Goal: Task Accomplishment & Management: Use online tool/utility

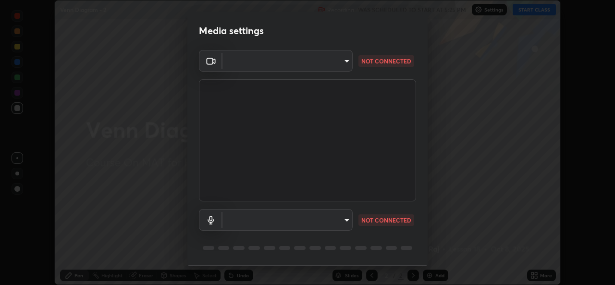
scroll to position [30, 0]
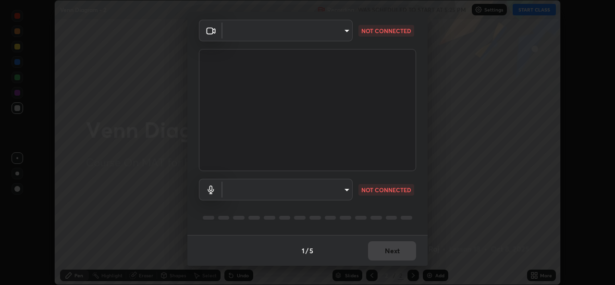
type input "a83bb134842fd6c46cae91b6313aa5efba961fee809e7364c6ef7c36ed00ea69"
type input "1096ec1564036cbcf0e9abd5aaef12808ae7e2dc0601459cd77712751889dd54"
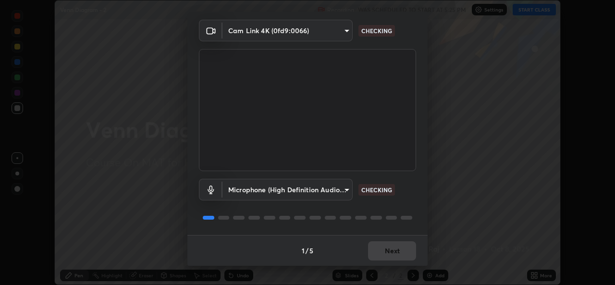
click at [390, 251] on div "1 / 5 Next" at bounding box center [307, 250] width 240 height 31
click at [393, 250] on div "1 / 5 Next" at bounding box center [307, 250] width 240 height 31
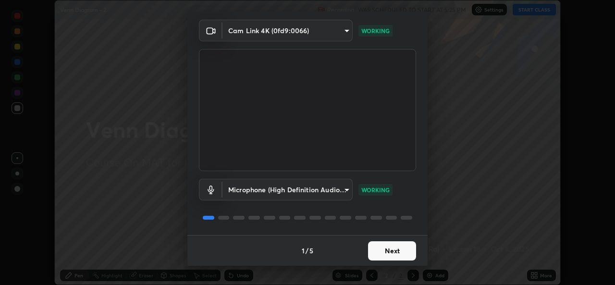
click at [384, 251] on button "Next" at bounding box center [392, 250] width 48 height 19
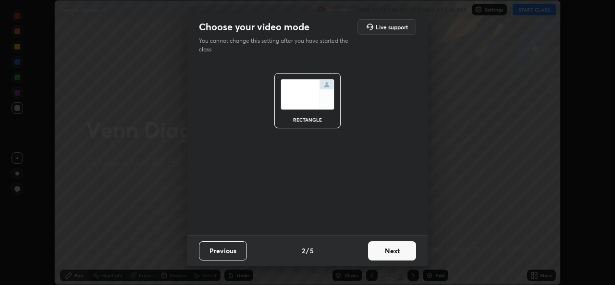
scroll to position [0, 0]
click at [386, 251] on button "Next" at bounding box center [392, 250] width 48 height 19
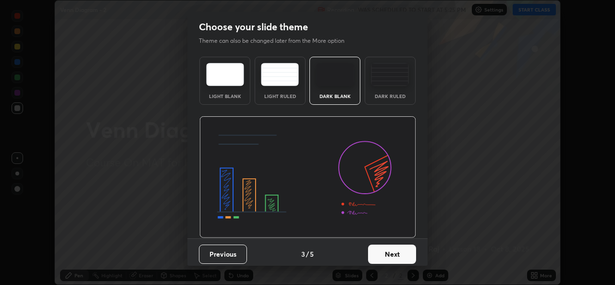
click at [391, 255] on button "Next" at bounding box center [392, 254] width 48 height 19
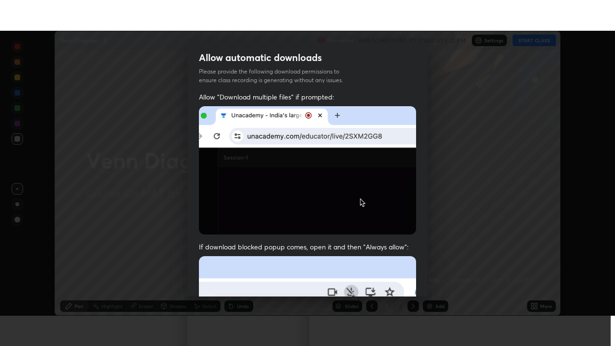
scroll to position [226, 0]
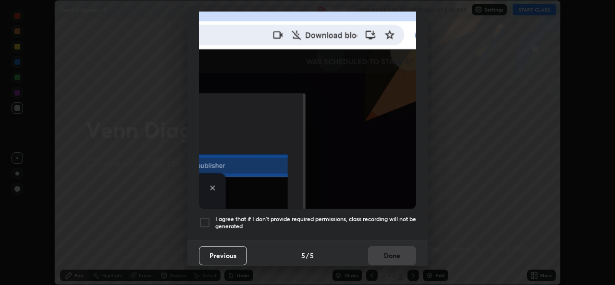
click at [369, 215] on h5 "I agree that if I don't provide required permissions, class recording will not …" at bounding box center [315, 222] width 201 height 15
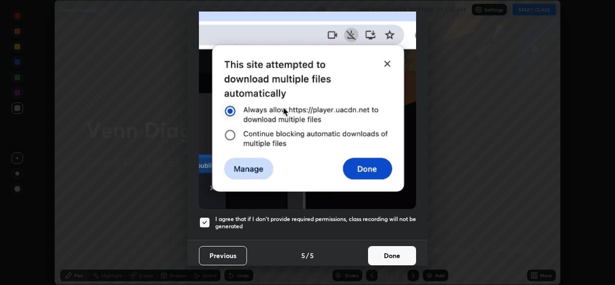
click at [389, 248] on button "Done" at bounding box center [392, 255] width 48 height 19
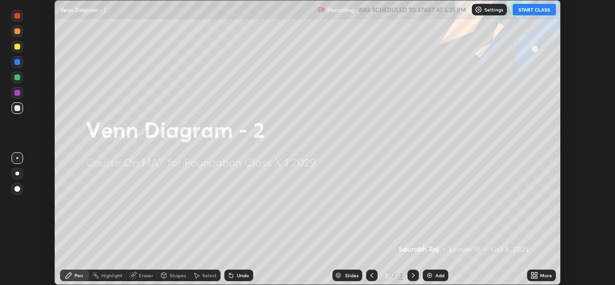
click at [540, 278] on div "More" at bounding box center [546, 275] width 12 height 5
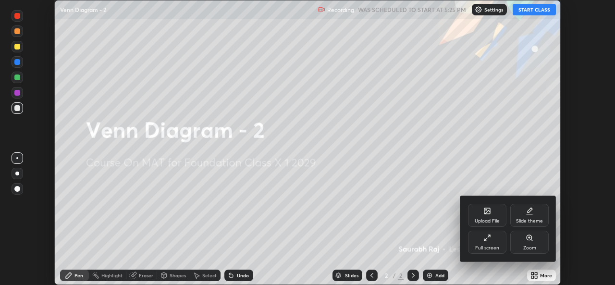
click at [485, 240] on icon at bounding box center [485, 240] width 2 height 2
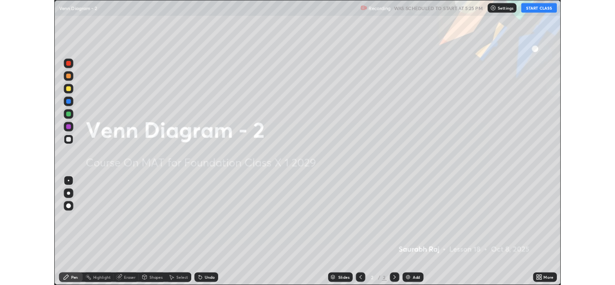
scroll to position [346, 615]
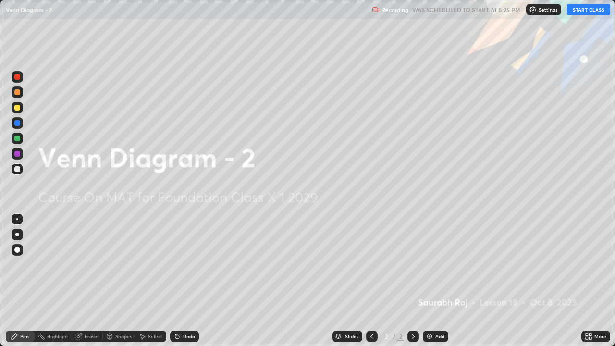
click at [586, 12] on button "START CLASS" at bounding box center [588, 10] width 43 height 12
click at [439, 284] on div "Add" at bounding box center [439, 336] width 9 height 5
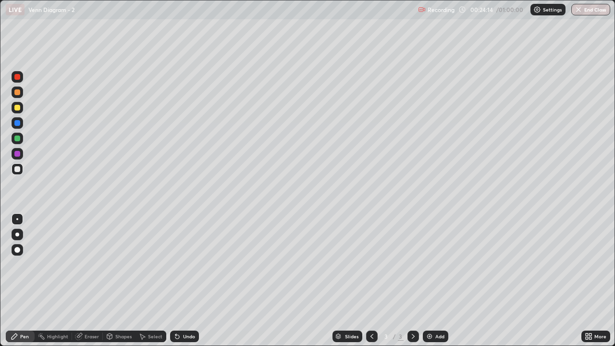
click at [433, 284] on div "Add" at bounding box center [435, 336] width 25 height 12
click at [127, 284] on div "Shapes" at bounding box center [119, 336] width 33 height 12
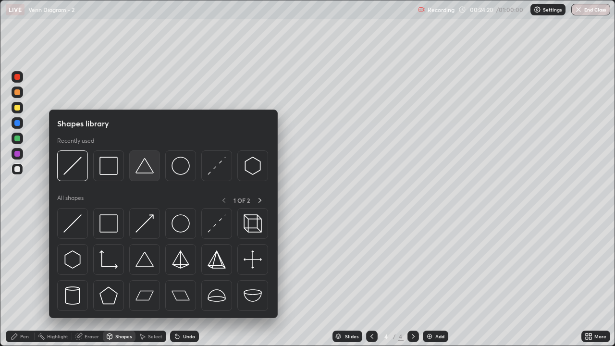
click at [145, 171] on img at bounding box center [144, 166] width 18 height 18
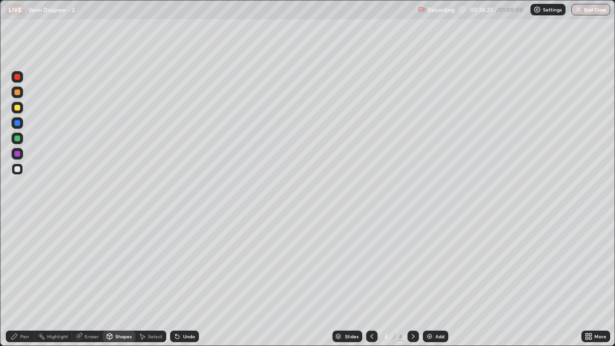
click at [122, 284] on div "Shapes" at bounding box center [123, 336] width 16 height 5
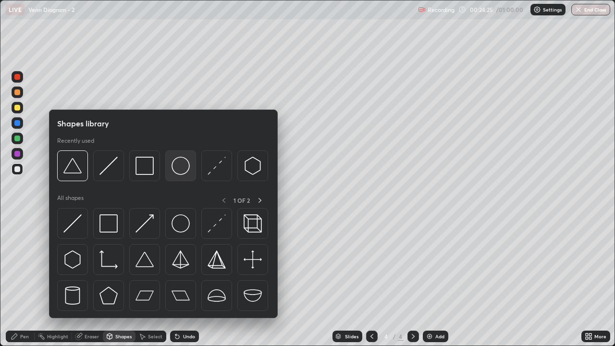
click at [174, 160] on img at bounding box center [180, 166] width 18 height 18
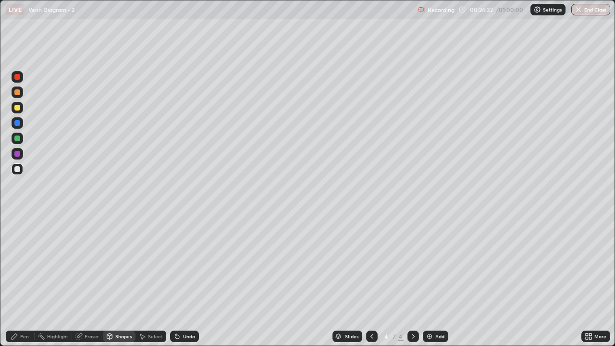
click at [127, 284] on div "Shapes" at bounding box center [123, 336] width 16 height 5
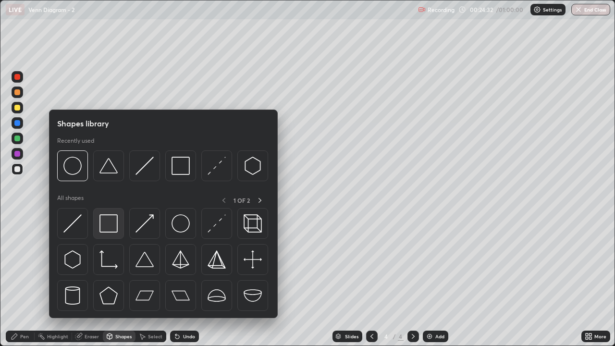
click at [110, 223] on img at bounding box center [108, 223] width 18 height 18
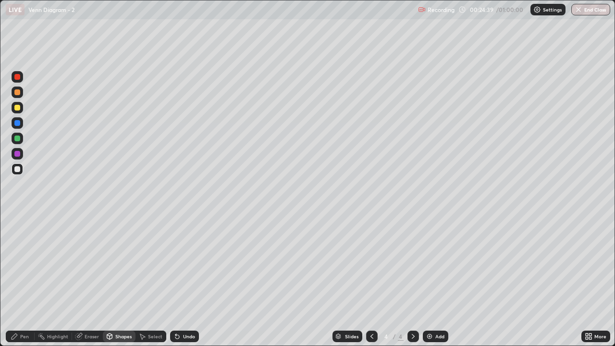
click at [148, 284] on div "Select" at bounding box center [155, 336] width 14 height 5
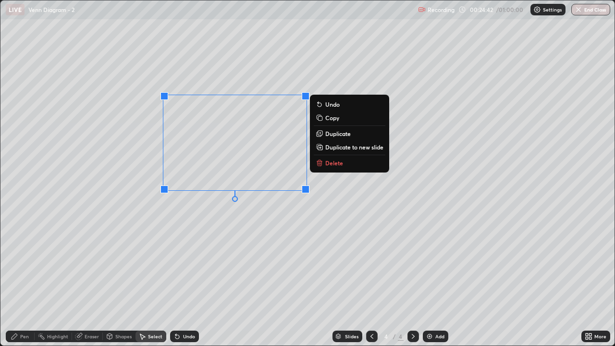
click at [347, 186] on div "0 ° Undo Copy Duplicate Duplicate to new slide Delete" at bounding box center [307, 172] width 614 height 345
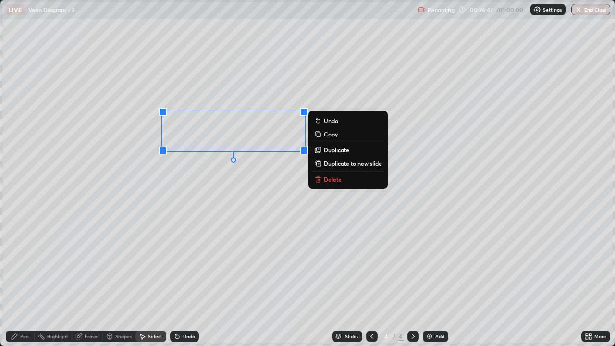
click at [25, 284] on div "Pen" at bounding box center [24, 336] width 9 height 5
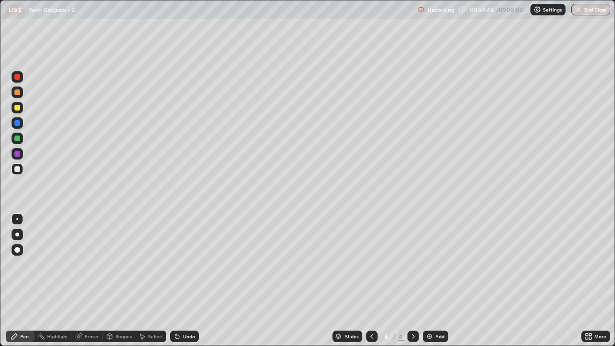
click at [17, 137] on div at bounding box center [17, 138] width 6 height 6
click at [94, 284] on div "Eraser" at bounding box center [87, 336] width 31 height 12
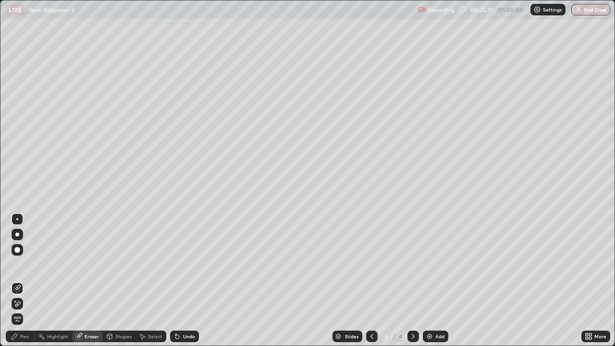
click at [20, 284] on div "Pen" at bounding box center [24, 336] width 9 height 5
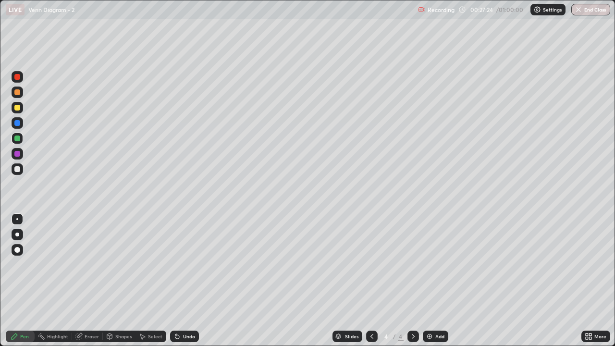
click at [152, 284] on div "Select" at bounding box center [155, 336] width 14 height 5
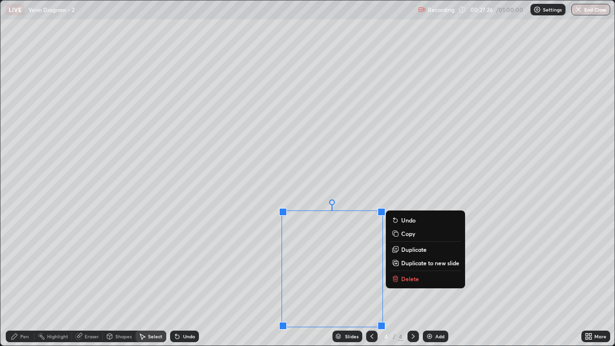
click at [415, 282] on p "Delete" at bounding box center [410, 279] width 18 height 8
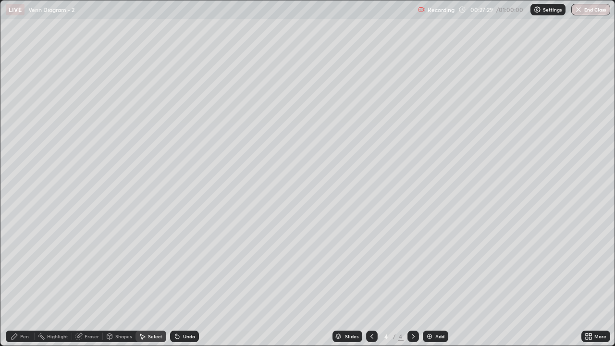
click at [20, 284] on div "Pen" at bounding box center [20, 336] width 29 height 12
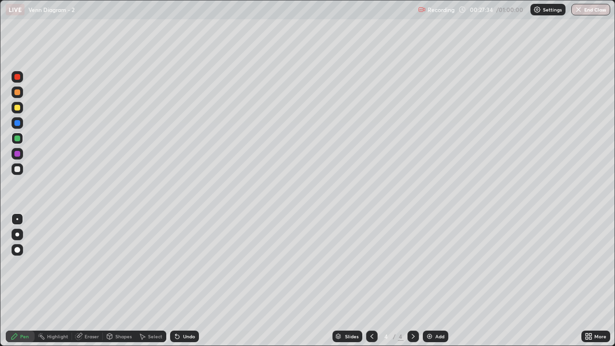
click at [181, 284] on div "Undo" at bounding box center [184, 336] width 29 height 12
click at [185, 284] on div "Undo" at bounding box center [184, 336] width 29 height 12
click at [183, 284] on div "Undo" at bounding box center [184, 336] width 29 height 12
click at [196, 284] on div "Undo" at bounding box center [184, 336] width 29 height 12
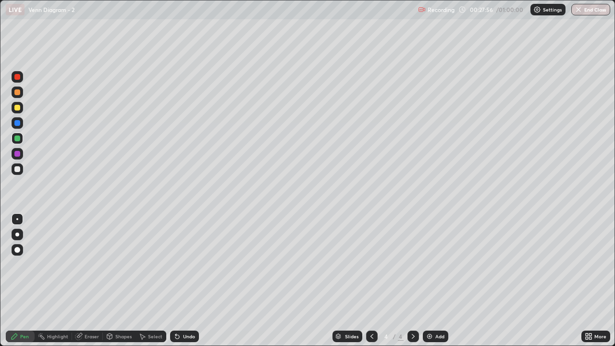
click at [445, 284] on div "Add" at bounding box center [435, 336] width 25 height 12
click at [436, 284] on div "Add" at bounding box center [435, 336] width 25 height 12
click at [28, 284] on div "Pen" at bounding box center [24, 336] width 9 height 5
click at [183, 284] on div "Undo" at bounding box center [189, 336] width 12 height 5
click at [187, 284] on div "Undo" at bounding box center [189, 336] width 12 height 5
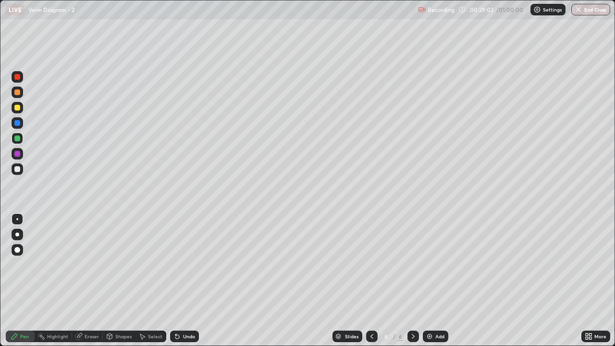
click at [195, 284] on div "Undo" at bounding box center [184, 336] width 29 height 12
click at [183, 284] on div "Undo" at bounding box center [189, 336] width 12 height 5
click at [21, 171] on div at bounding box center [18, 169] width 12 height 12
click at [175, 284] on icon at bounding box center [175, 334] width 1 height 1
click at [192, 284] on div "Undo" at bounding box center [189, 336] width 12 height 5
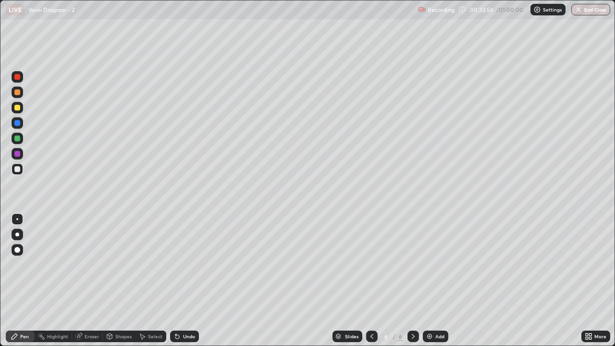
click at [436, 284] on div "Add" at bounding box center [439, 336] width 9 height 5
click at [433, 284] on div "Add" at bounding box center [435, 336] width 25 height 12
click at [195, 284] on div "Undo" at bounding box center [184, 336] width 29 height 12
click at [190, 284] on div "Undo" at bounding box center [189, 336] width 12 height 5
click at [186, 284] on div "Undo" at bounding box center [189, 336] width 12 height 5
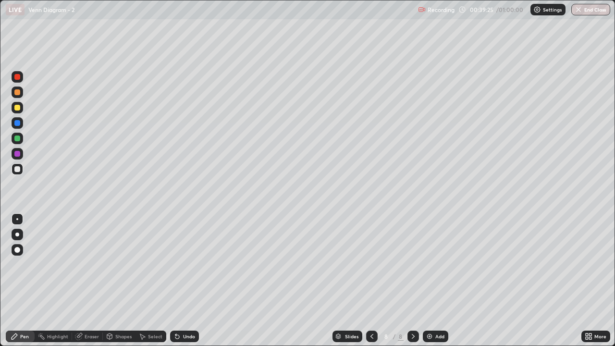
click at [184, 284] on div "Undo" at bounding box center [189, 336] width 12 height 5
click at [436, 284] on div "Add" at bounding box center [439, 336] width 9 height 5
click at [186, 284] on div "Undo" at bounding box center [189, 336] width 12 height 5
click at [181, 284] on div "Undo" at bounding box center [184, 336] width 29 height 12
click at [188, 284] on div "Undo" at bounding box center [189, 336] width 12 height 5
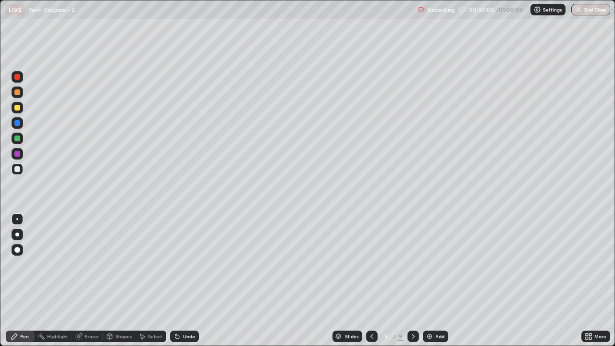
click at [189, 284] on div "Undo" at bounding box center [184, 336] width 29 height 12
click at [151, 284] on div "Select" at bounding box center [155, 336] width 14 height 5
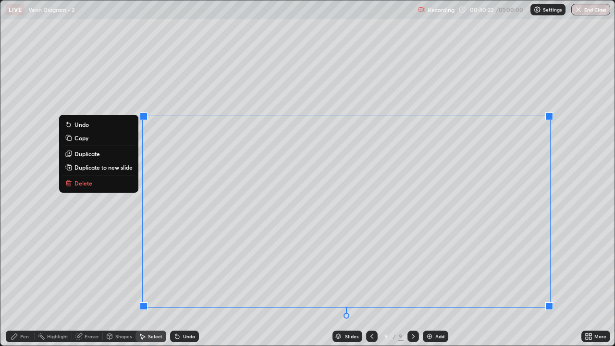
click at [109, 181] on button "Delete" at bounding box center [99, 183] width 72 height 12
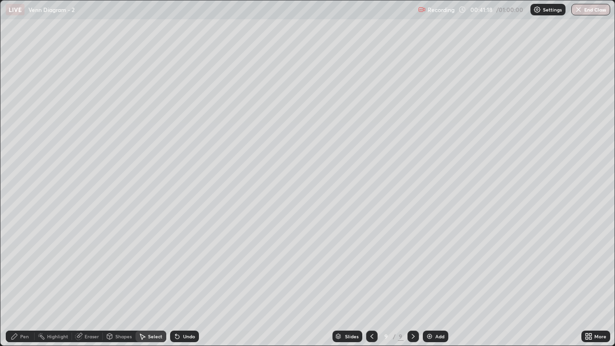
click at [19, 284] on div "Pen" at bounding box center [20, 336] width 29 height 12
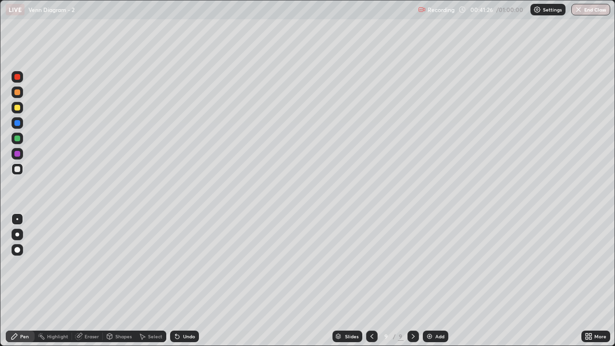
click at [183, 284] on div "Undo" at bounding box center [189, 336] width 12 height 5
click at [157, 284] on div "Select" at bounding box center [155, 336] width 14 height 5
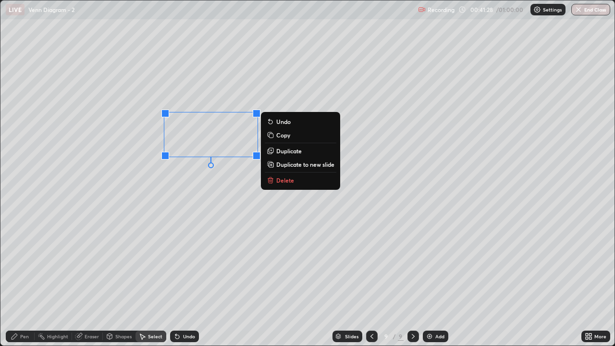
click at [295, 182] on button "Delete" at bounding box center [301, 180] width 72 height 12
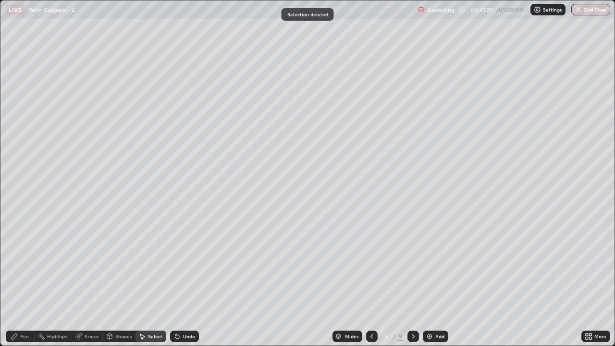
click at [21, 284] on div "Pen" at bounding box center [24, 336] width 9 height 5
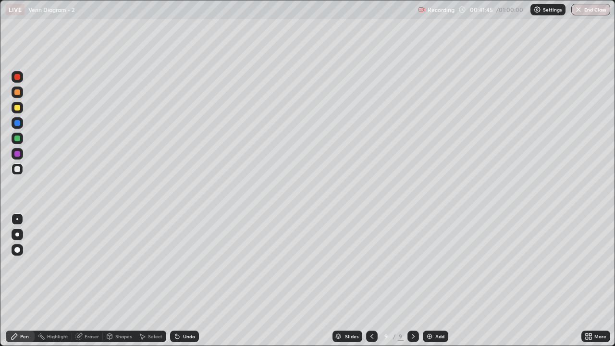
click at [184, 284] on div "Undo" at bounding box center [184, 336] width 29 height 12
click at [96, 284] on div "Eraser" at bounding box center [92, 336] width 14 height 5
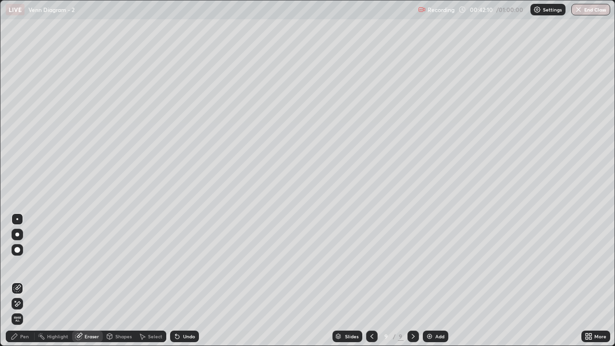
click at [28, 284] on div "Pen" at bounding box center [24, 336] width 9 height 5
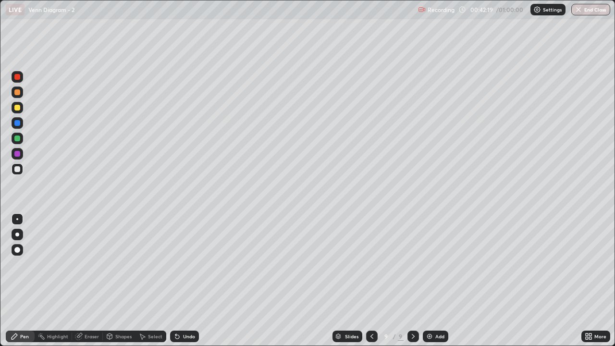
click at [183, 284] on div "Undo" at bounding box center [184, 336] width 29 height 12
click at [179, 284] on div "Undo" at bounding box center [184, 336] width 29 height 12
click at [153, 284] on div "Select" at bounding box center [150, 336] width 31 height 12
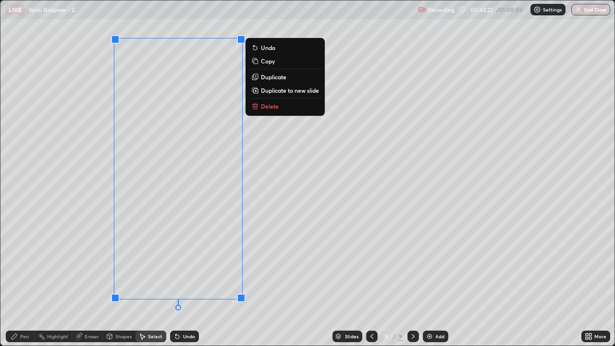
click at [300, 109] on button "Delete" at bounding box center [285, 106] width 72 height 12
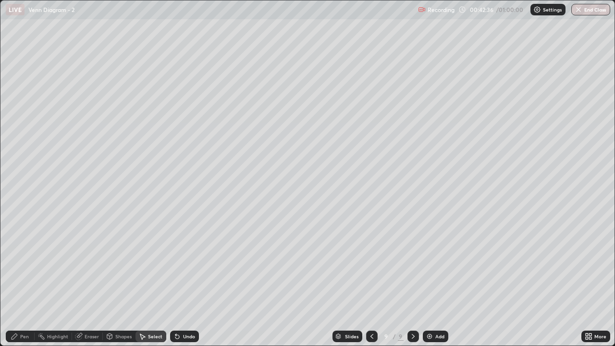
click at [32, 284] on div "Pen" at bounding box center [20, 336] width 29 height 12
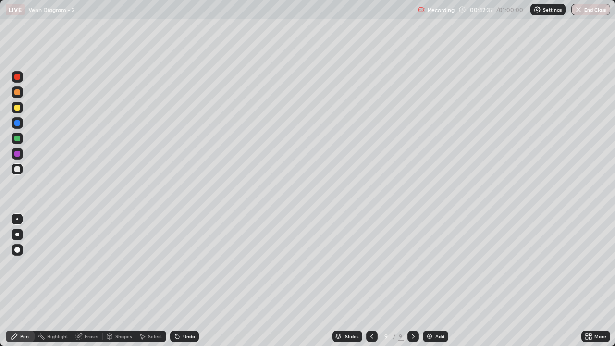
click at [15, 142] on div at bounding box center [18, 139] width 12 height 12
click at [25, 284] on div "Pen" at bounding box center [24, 336] width 9 height 5
click at [20, 174] on div at bounding box center [18, 169] width 12 height 12
click at [85, 284] on div "Eraser" at bounding box center [87, 336] width 31 height 12
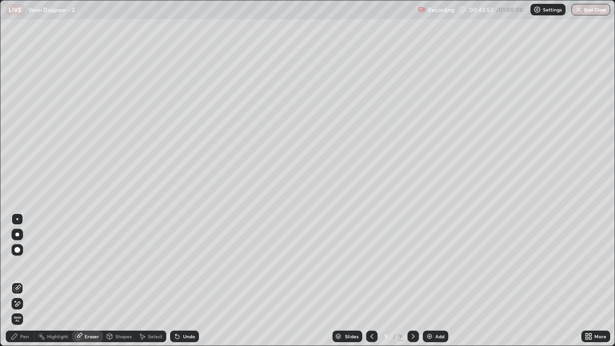
click at [24, 284] on div "Pen" at bounding box center [24, 336] width 9 height 5
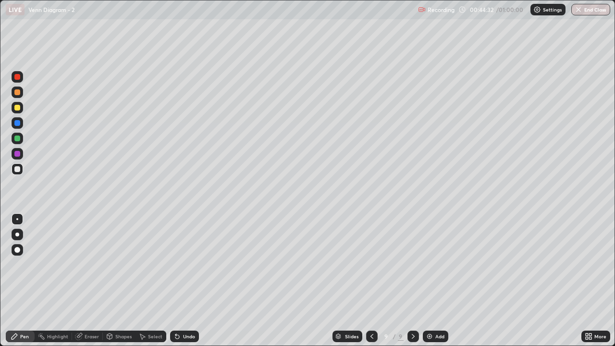
click at [86, 284] on div "Eraser" at bounding box center [92, 336] width 14 height 5
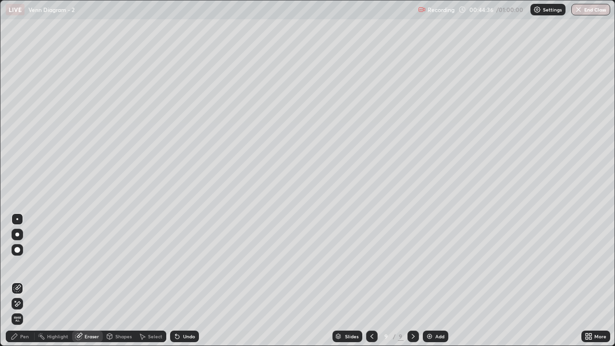
click at [30, 284] on div "Pen" at bounding box center [20, 336] width 29 height 12
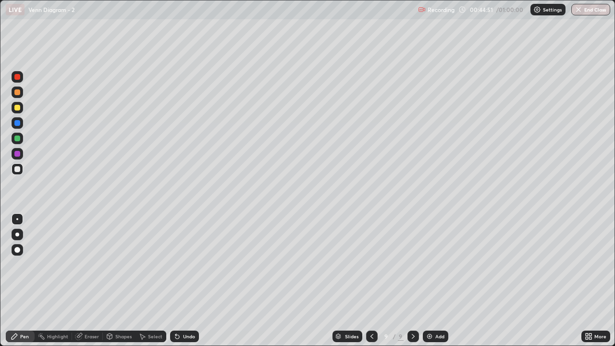
click at [152, 284] on div "Select" at bounding box center [150, 336] width 31 height 19
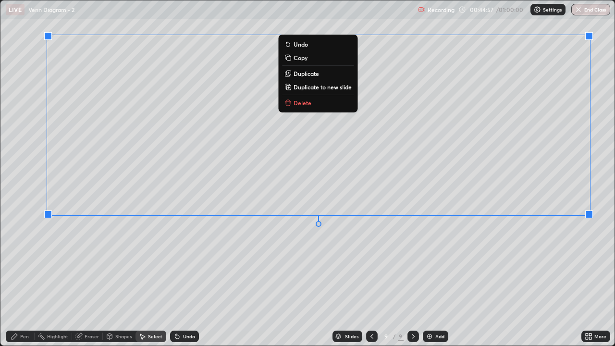
click at [478, 255] on div "0 ° Undo Copy Duplicate Duplicate to new slide Delete" at bounding box center [307, 172] width 614 height 345
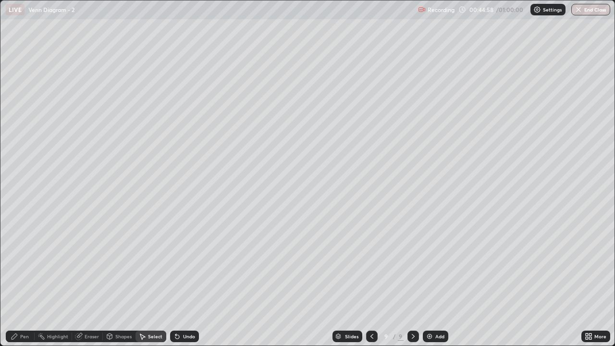
click at [93, 284] on div "Eraser" at bounding box center [92, 336] width 14 height 5
click at [17, 284] on icon at bounding box center [15, 336] width 8 height 8
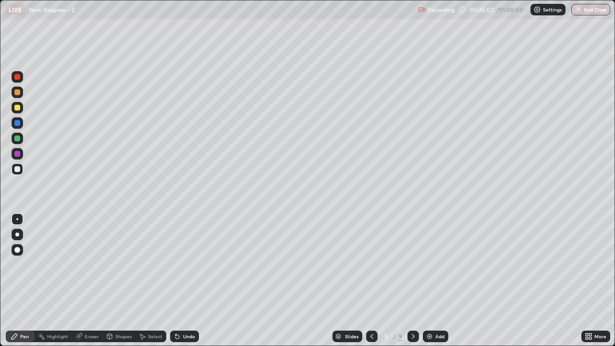
click at [116, 284] on div "Shapes" at bounding box center [123, 336] width 16 height 5
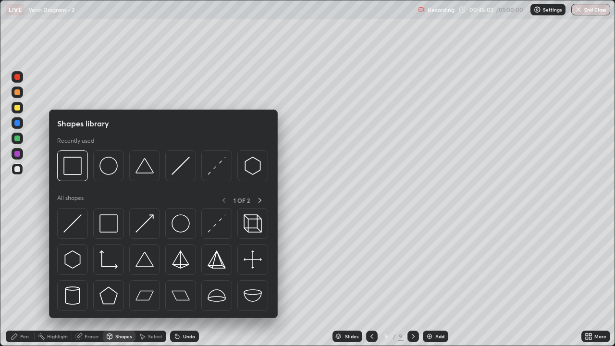
click at [145, 284] on div "Select" at bounding box center [150, 336] width 31 height 12
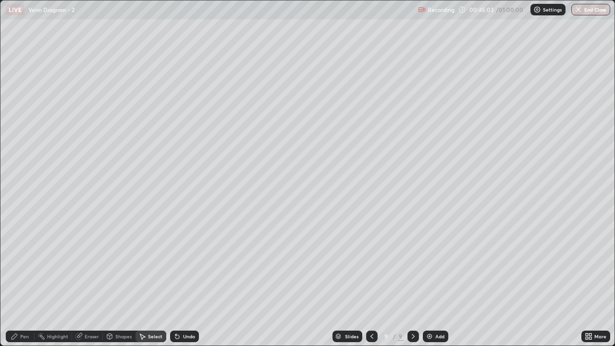
click at [91, 284] on div "Eraser" at bounding box center [92, 336] width 14 height 5
click at [20, 284] on div "Pen" at bounding box center [20, 336] width 29 height 12
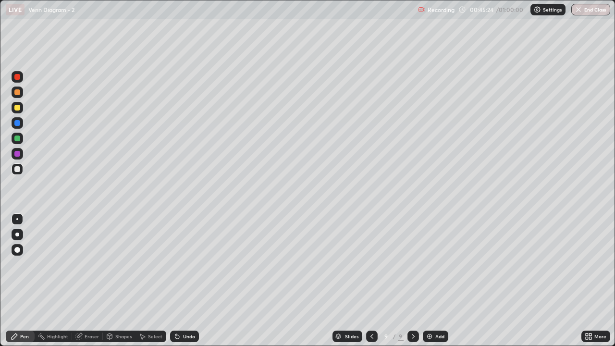
click at [187, 284] on div "Undo" at bounding box center [184, 336] width 29 height 12
click at [180, 284] on div "Undo" at bounding box center [184, 336] width 29 height 12
click at [183, 284] on div "Undo" at bounding box center [189, 336] width 12 height 5
click at [192, 284] on div "Undo" at bounding box center [189, 336] width 12 height 5
click at [188, 284] on div "Undo" at bounding box center [189, 336] width 12 height 5
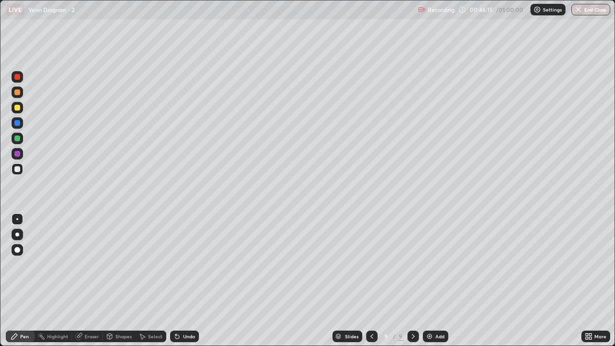
click at [94, 284] on div "Eraser" at bounding box center [92, 336] width 14 height 5
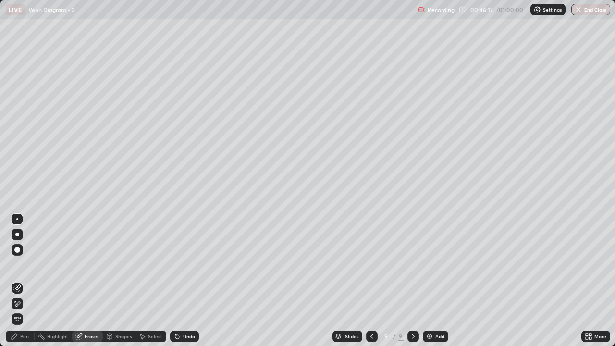
click at [32, 284] on div "Pen" at bounding box center [20, 336] width 29 height 12
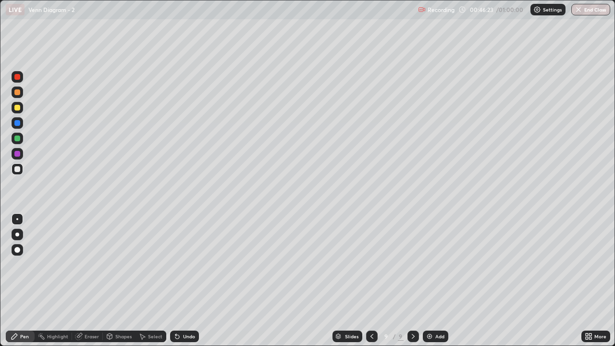
click at [92, 284] on div "Eraser" at bounding box center [92, 336] width 14 height 5
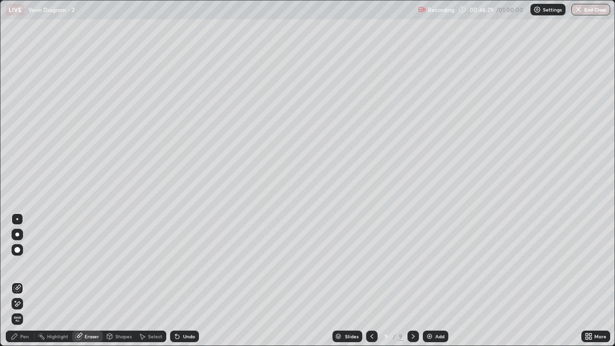
click at [25, 284] on div "Pen" at bounding box center [24, 336] width 9 height 5
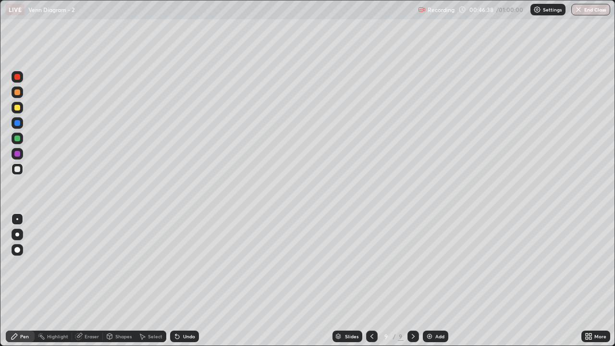
click at [441, 284] on div "Add" at bounding box center [435, 336] width 25 height 12
click at [18, 139] on div at bounding box center [17, 138] width 6 height 6
click at [170, 284] on div "Undo" at bounding box center [182, 336] width 33 height 19
click at [181, 284] on div "Undo" at bounding box center [184, 336] width 29 height 12
click at [186, 284] on div "Undo" at bounding box center [184, 336] width 29 height 12
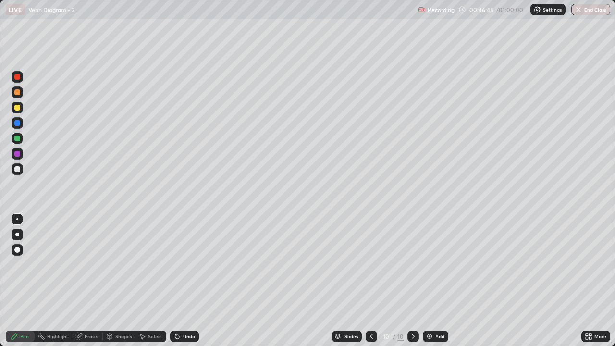
click at [186, 284] on div "Undo" at bounding box center [189, 336] width 12 height 5
click at [188, 284] on div "Undo" at bounding box center [189, 336] width 12 height 5
click at [184, 284] on div "Undo" at bounding box center [189, 336] width 12 height 5
click at [18, 169] on div at bounding box center [17, 169] width 6 height 6
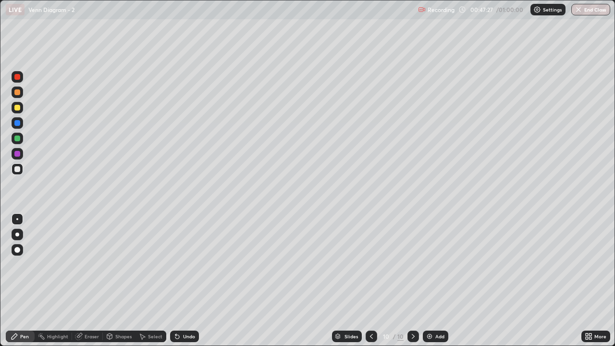
click at [61, 284] on div "Highlight" at bounding box center [57, 336] width 21 height 5
click at [86, 284] on div "Eraser" at bounding box center [92, 336] width 14 height 5
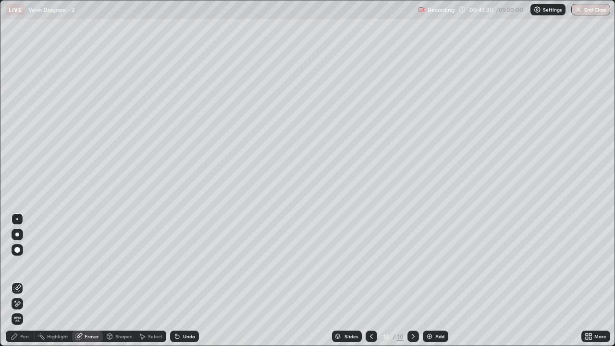
click at [20, 284] on div "Pen" at bounding box center [20, 336] width 29 height 12
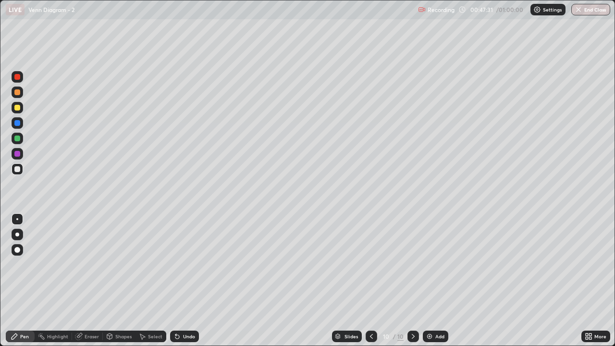
click at [19, 139] on div at bounding box center [17, 138] width 6 height 6
click at [18, 169] on div at bounding box center [17, 169] width 6 height 6
click at [182, 284] on div "Undo" at bounding box center [184, 336] width 29 height 12
click at [180, 284] on div "Undo" at bounding box center [184, 336] width 29 height 12
click at [88, 284] on div "Eraser" at bounding box center [92, 336] width 14 height 5
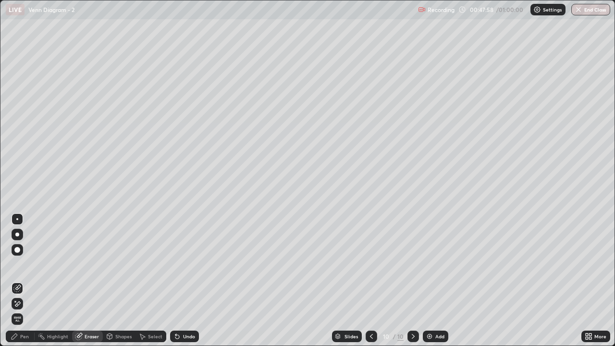
click at [21, 284] on div "Pen" at bounding box center [24, 336] width 9 height 5
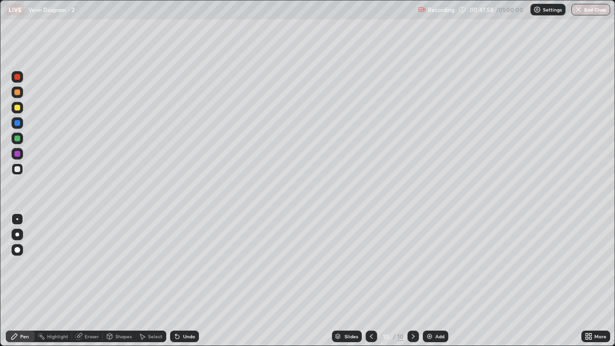
click at [19, 139] on div at bounding box center [17, 138] width 6 height 6
click at [189, 284] on div "Undo" at bounding box center [184, 336] width 29 height 12
click at [87, 284] on div "Eraser" at bounding box center [87, 336] width 31 height 12
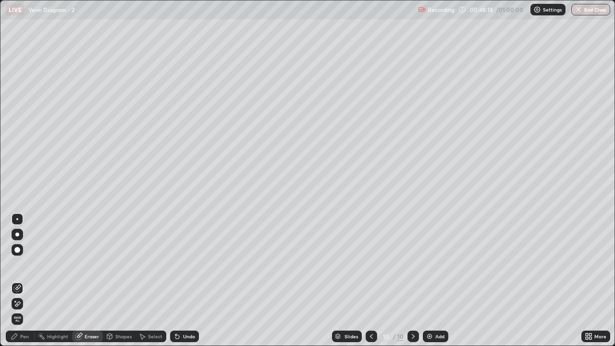
click at [28, 284] on div "Pen" at bounding box center [20, 336] width 29 height 12
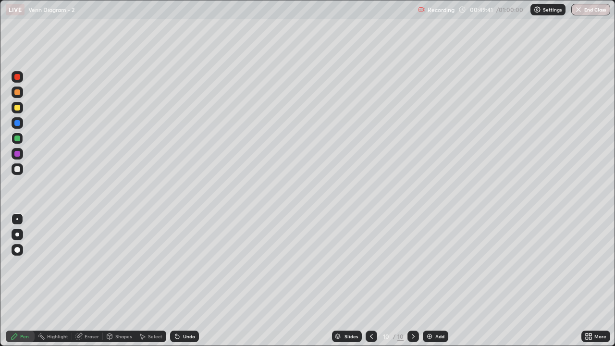
click at [194, 284] on div "Undo" at bounding box center [184, 336] width 29 height 12
click at [196, 284] on div "Undo" at bounding box center [184, 336] width 29 height 12
click at [92, 284] on div "Eraser" at bounding box center [87, 336] width 31 height 12
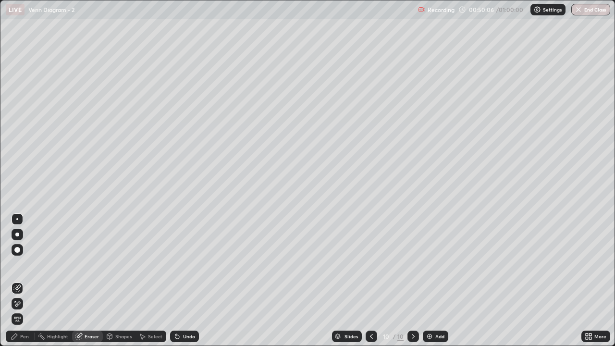
click at [26, 284] on div "Pen" at bounding box center [24, 336] width 9 height 5
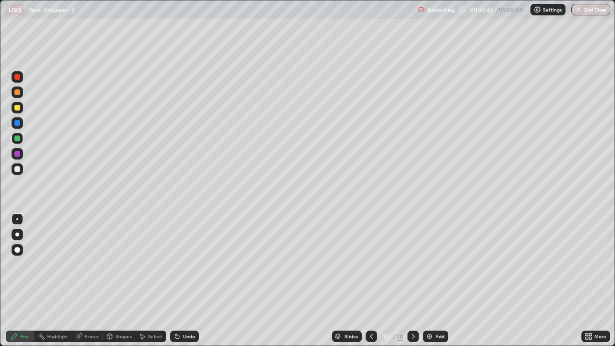
click at [445, 284] on div "Add" at bounding box center [435, 336] width 25 height 12
click at [160, 284] on div "Select" at bounding box center [150, 336] width 31 height 12
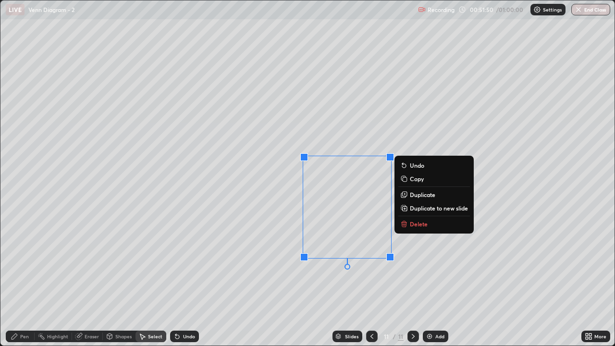
click at [432, 228] on button "Delete" at bounding box center [434, 224] width 72 height 12
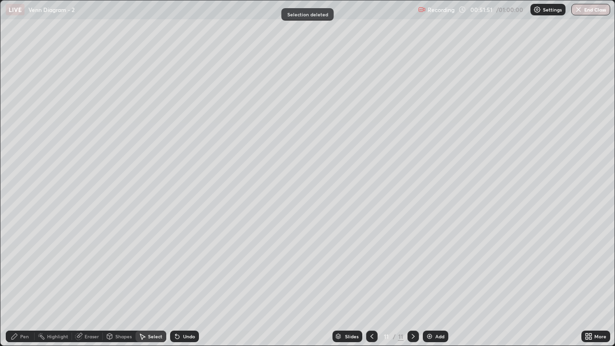
click at [29, 284] on div "Pen" at bounding box center [20, 336] width 29 height 12
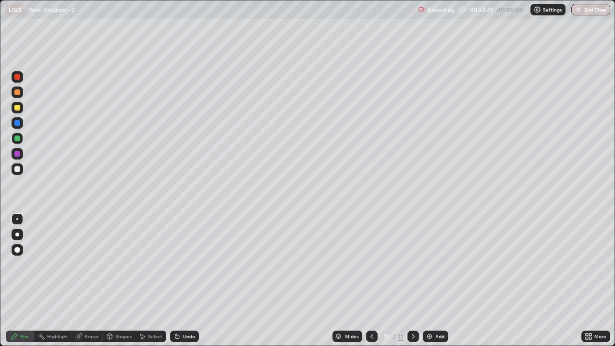
click at [593, 14] on button "End Class" at bounding box center [590, 10] width 39 height 12
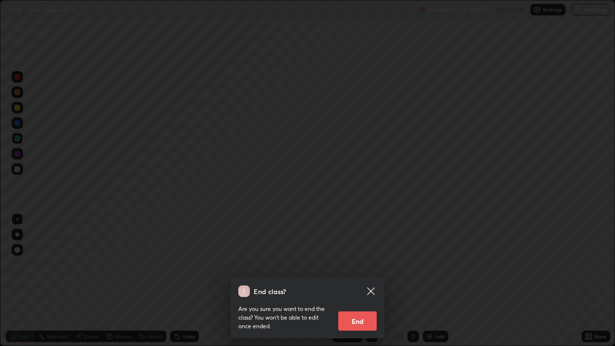
click at [396, 284] on div "End class? Are you sure you want to end the class? You won’t be able to edit on…" at bounding box center [307, 173] width 615 height 346
click at [366, 284] on div "Are you sure you want to end the class? You won’t be able to edit once ended. E…" at bounding box center [307, 314] width 138 height 34
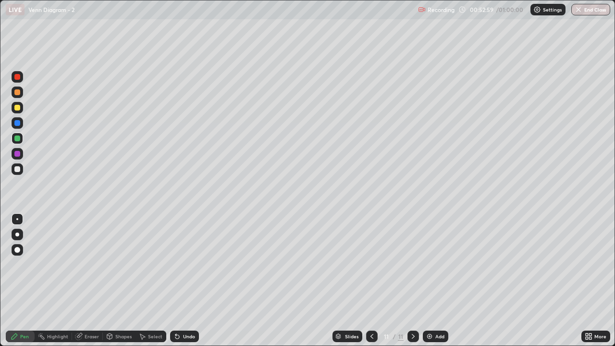
click at [583, 6] on button "End Class" at bounding box center [590, 10] width 39 height 12
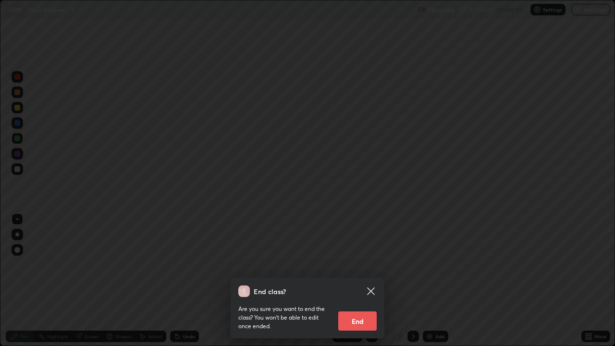
click at [373, 284] on button "End" at bounding box center [357, 320] width 38 height 19
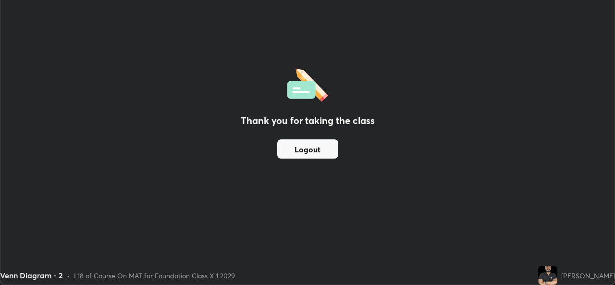
scroll to position [47752, 47422]
